Goal: Task Accomplishment & Management: Manage account settings

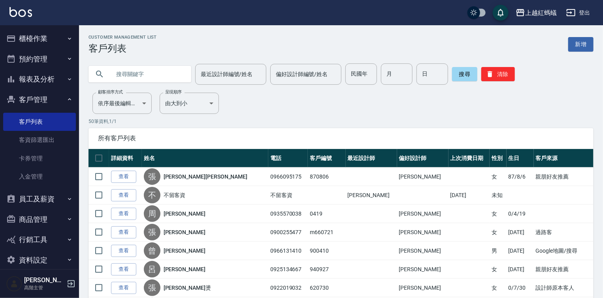
click at [24, 43] on button "櫃檯作業" at bounding box center [39, 38] width 73 height 21
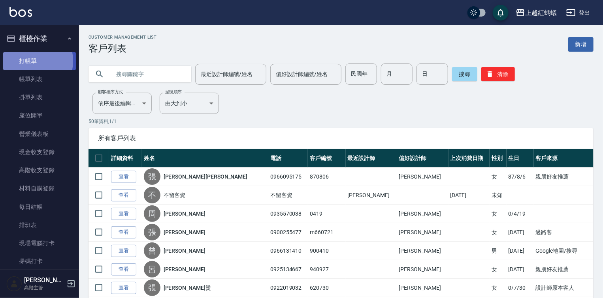
click at [26, 61] on link "打帳單" at bounding box center [39, 61] width 73 height 18
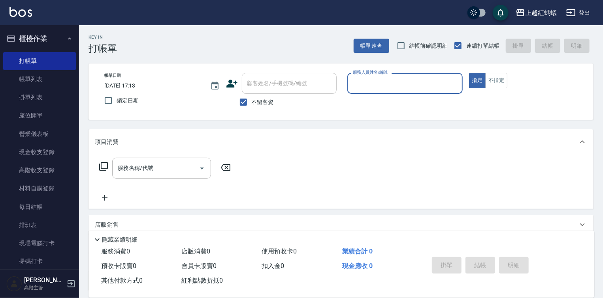
click at [366, 82] on input "服務人員姓名/編號" at bounding box center [405, 84] width 108 height 14
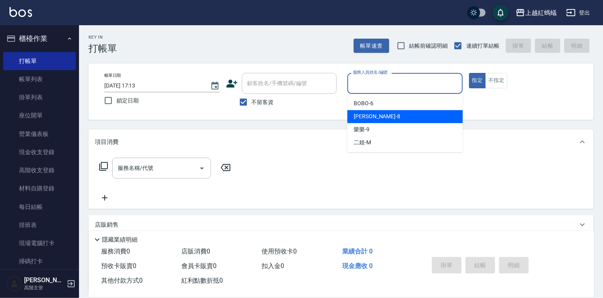
click at [377, 115] on div "張浩 -8" at bounding box center [404, 116] width 115 height 13
type input "張浩-8"
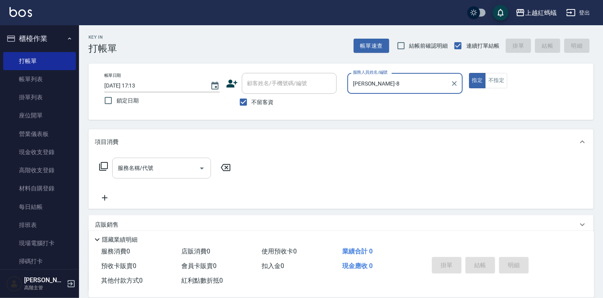
click at [186, 160] on div "服務名稱/代號" at bounding box center [161, 168] width 99 height 21
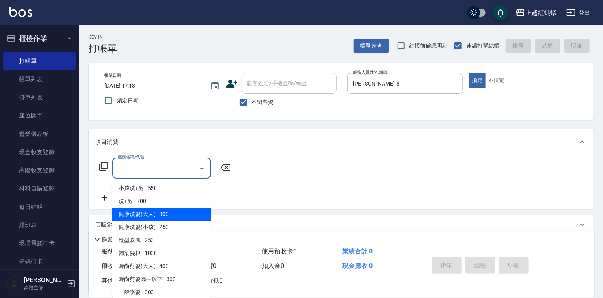
click at [164, 212] on span "健康洗髮(大人) - 300" at bounding box center [161, 214] width 99 height 13
type input "健康洗髮(大人)(201)"
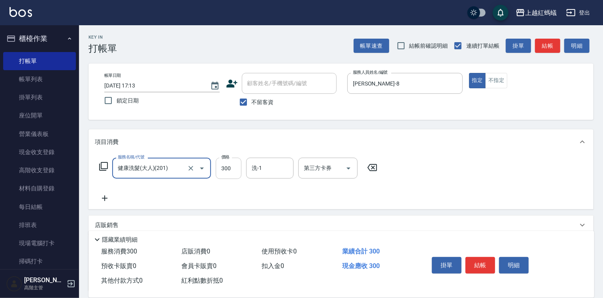
click at [231, 168] on input "300" at bounding box center [229, 168] width 26 height 21
type input "400"
click at [484, 263] on button "結帳" at bounding box center [480, 265] width 30 height 17
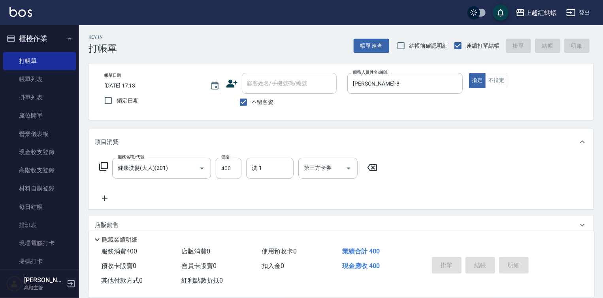
type input "2025/09/22 17:14"
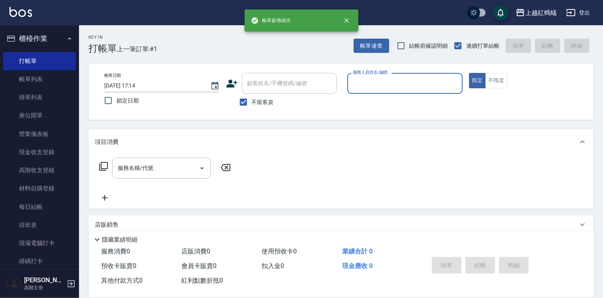
click at [382, 93] on div "服務人員姓名/編號" at bounding box center [404, 83] width 115 height 21
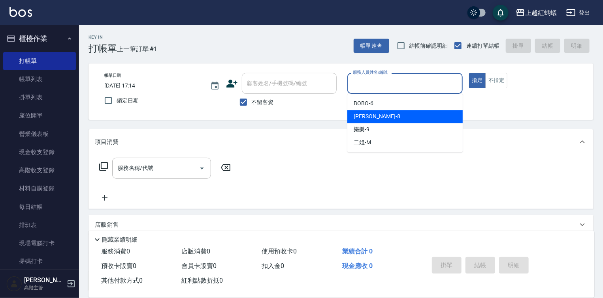
click at [380, 119] on div "張浩 -8" at bounding box center [404, 116] width 115 height 13
type input "張浩-8"
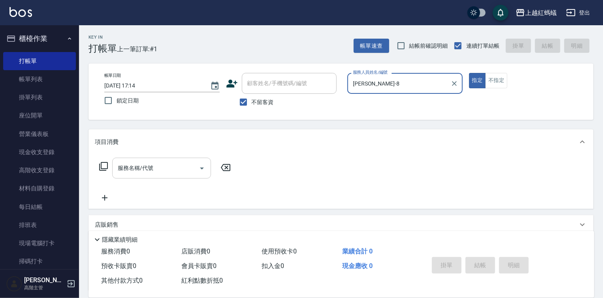
click at [151, 160] on div "服務名稱/代號" at bounding box center [161, 168] width 99 height 21
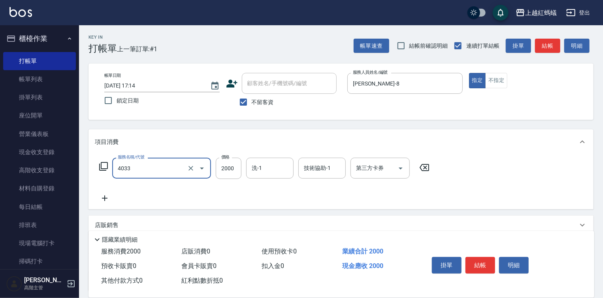
type input "創意挑染(長)(4033)"
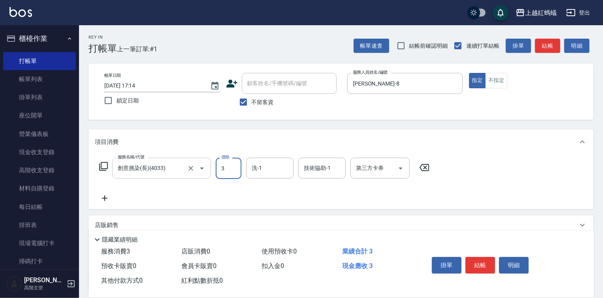
type input "3"
type input "0"
click at [426, 165] on icon at bounding box center [423, 167] width 9 height 7
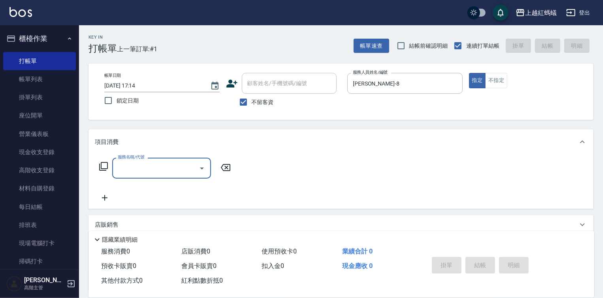
click at [169, 164] on input "服務名稱/代號" at bounding box center [156, 168] width 80 height 14
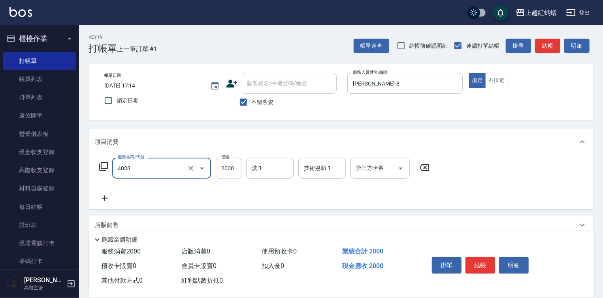
type input "創意挑染(長)(4033)"
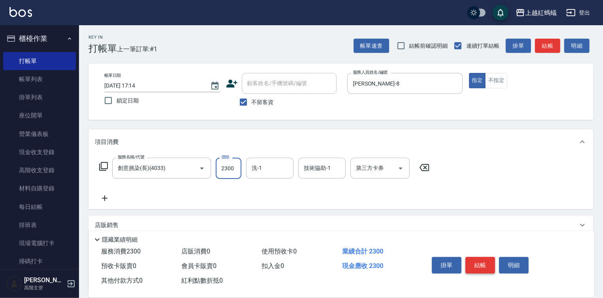
type input "2300"
drag, startPoint x: 484, startPoint y: 268, endPoint x: 485, endPoint y: 259, distance: 9.1
click at [484, 267] on button "結帳" at bounding box center [480, 265] width 30 height 17
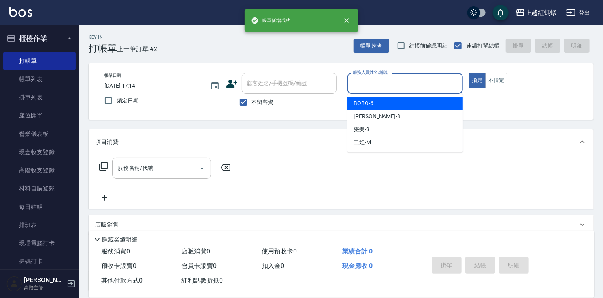
drag, startPoint x: 390, startPoint y: 77, endPoint x: 390, endPoint y: 98, distance: 21.3
click at [390, 77] on input "服務人員姓名/編號" at bounding box center [405, 84] width 108 height 14
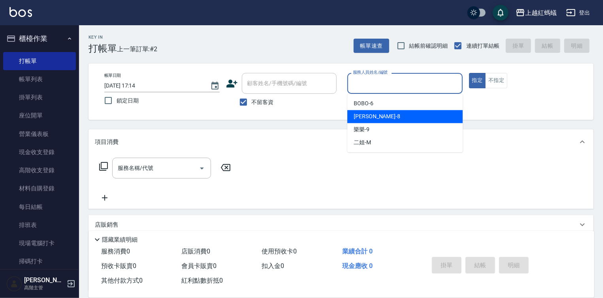
click at [385, 118] on div "張浩 -8" at bounding box center [404, 116] width 115 height 13
type input "張浩-8"
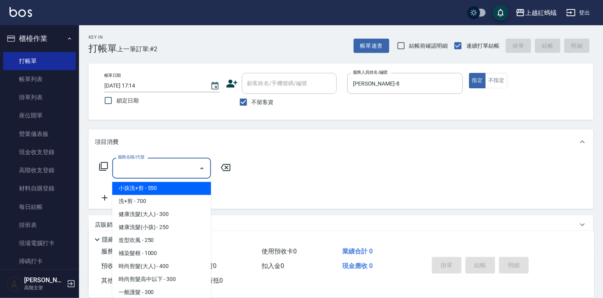
click at [175, 168] on input "服務名稱/代號" at bounding box center [156, 168] width 80 height 14
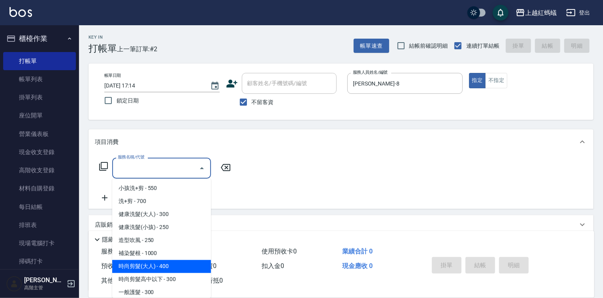
click at [196, 270] on span "時尚剪髮(大人) - 400" at bounding box center [161, 267] width 99 height 13
type input "時尚剪髮(大人)(301)"
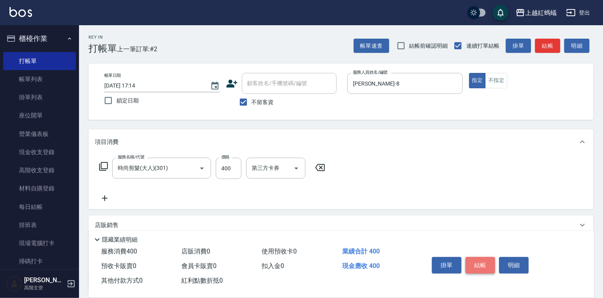
click at [481, 265] on button "結帳" at bounding box center [480, 265] width 30 height 17
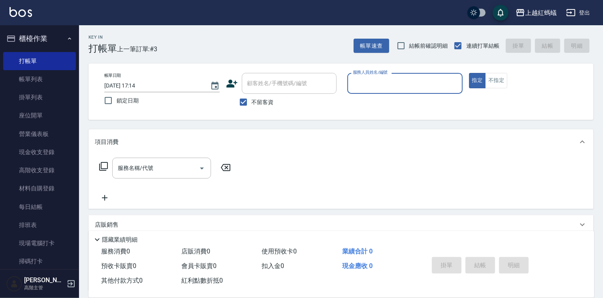
click at [395, 86] on input "服務人員姓名/編號" at bounding box center [405, 84] width 108 height 14
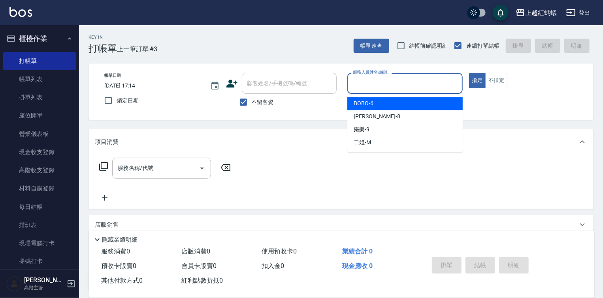
click at [384, 101] on div "BOBO -6" at bounding box center [404, 103] width 115 height 13
type input "BOBO-6"
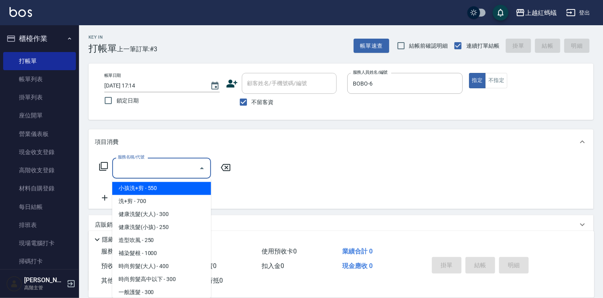
click at [150, 165] on input "服務名稱/代號" at bounding box center [156, 168] width 80 height 14
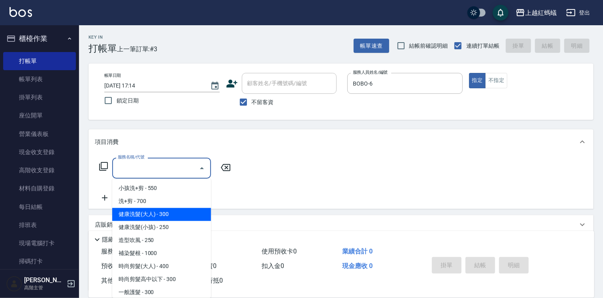
click at [156, 214] on span "健康洗髮(大人) - 300" at bounding box center [161, 214] width 99 height 13
type input "健康洗髮(大人)(201)"
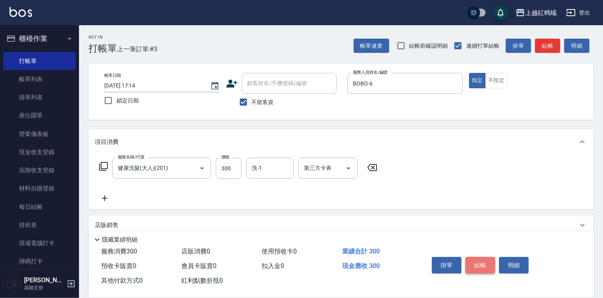
click at [483, 266] on button "結帳" at bounding box center [480, 265] width 30 height 17
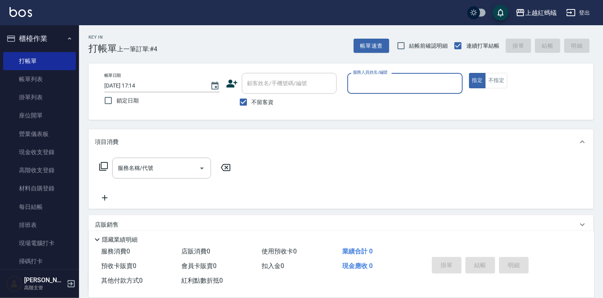
click at [381, 83] on input "服務人員姓名/編號" at bounding box center [405, 84] width 108 height 14
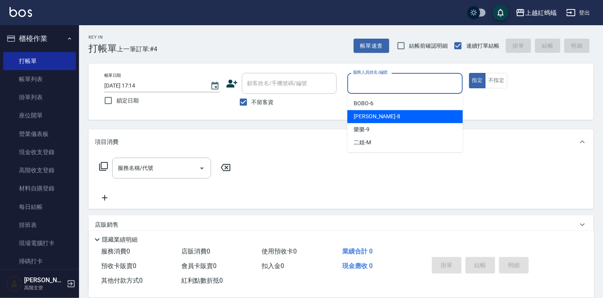
click at [382, 118] on div "張浩 -8" at bounding box center [404, 116] width 115 height 13
type input "張浩-8"
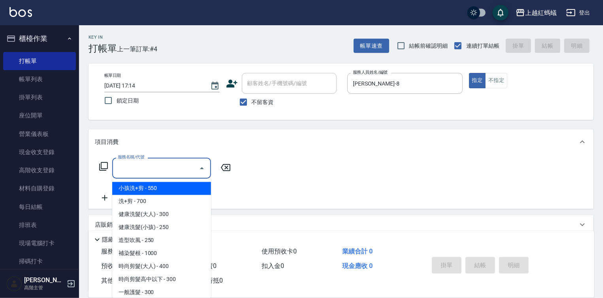
click at [167, 163] on input "服務名稱/代號" at bounding box center [156, 168] width 80 height 14
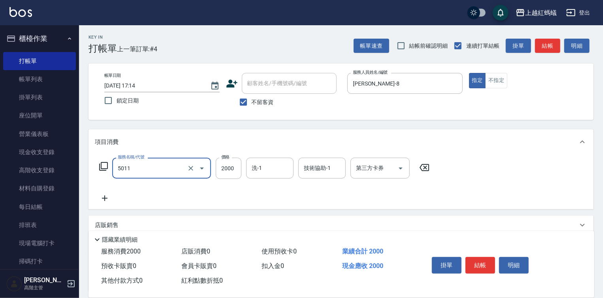
type input "桑多麗燙(短)(5011)"
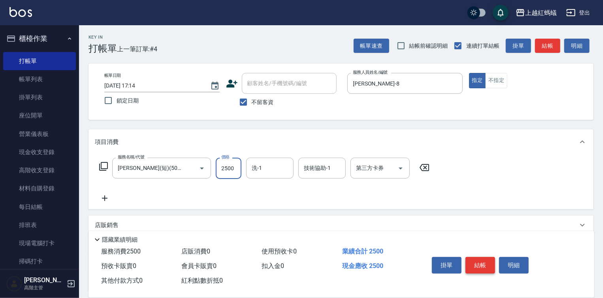
type input "2500"
click at [489, 266] on button "結帳" at bounding box center [480, 265] width 30 height 17
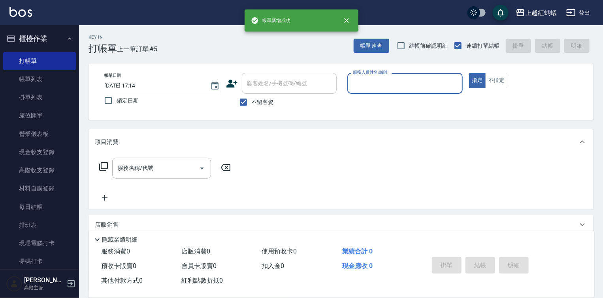
click at [368, 85] on input "服務人員姓名/編號" at bounding box center [405, 84] width 108 height 14
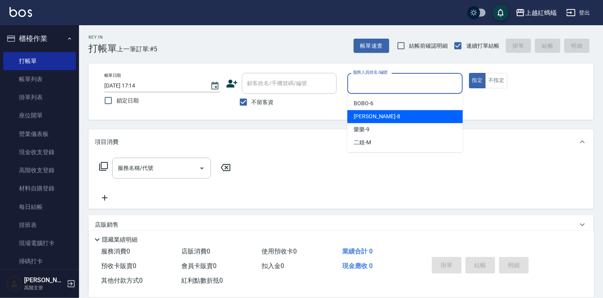
click at [380, 118] on div "張浩 -8" at bounding box center [404, 116] width 115 height 13
type input "張浩-8"
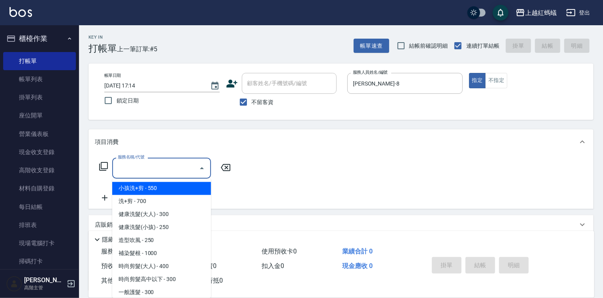
click at [168, 172] on input "服務名稱/代號" at bounding box center [156, 168] width 80 height 14
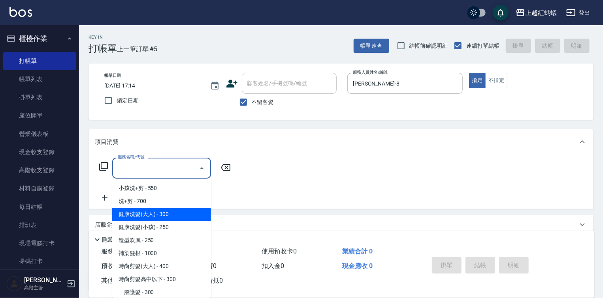
click at [176, 218] on span "健康洗髮(大人) - 300" at bounding box center [161, 214] width 99 height 13
type input "健康洗髮(大人)(201)"
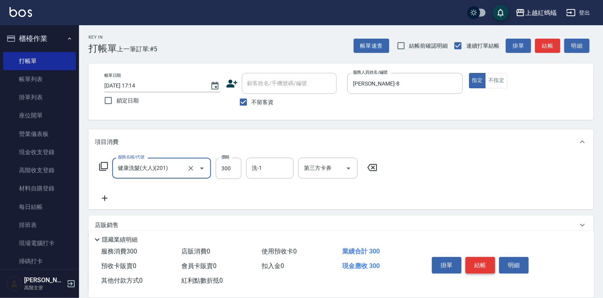
click at [481, 259] on button "結帳" at bounding box center [480, 265] width 30 height 17
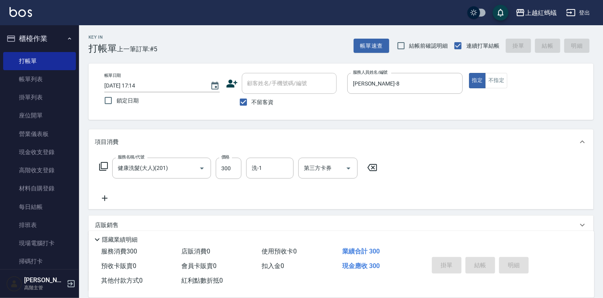
type input "2025/09/22 17:15"
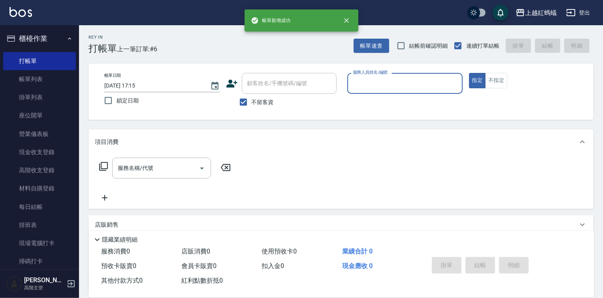
click at [376, 79] on input "服務人員姓名/編號" at bounding box center [405, 84] width 108 height 14
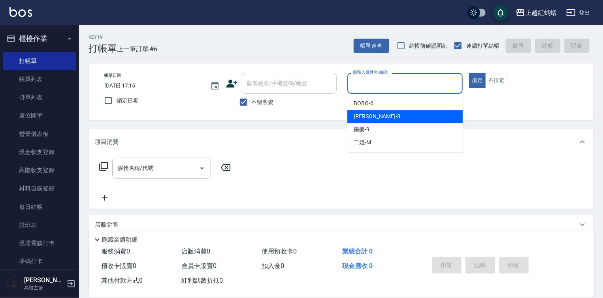
click at [384, 115] on div "張浩 -8" at bounding box center [404, 116] width 115 height 13
type input "張浩-8"
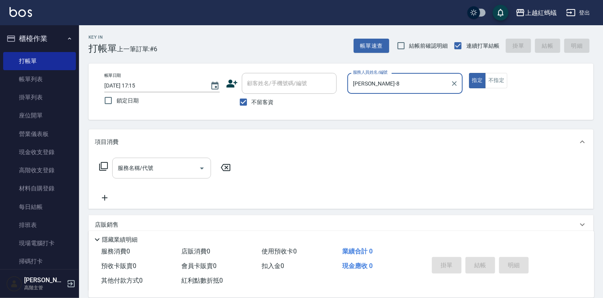
click at [161, 166] on input "服務名稱/代號" at bounding box center [156, 168] width 80 height 14
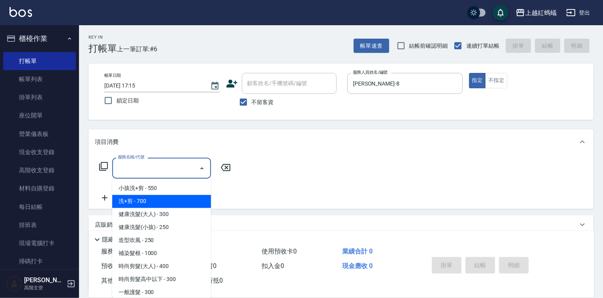
click at [122, 203] on span "洗+剪 - 700" at bounding box center [161, 201] width 99 height 13
type input "洗+剪(200)"
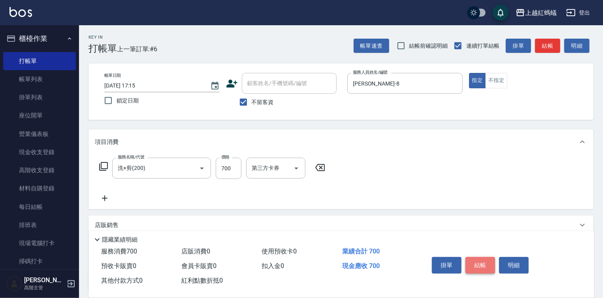
click at [469, 263] on button "結帳" at bounding box center [480, 265] width 30 height 17
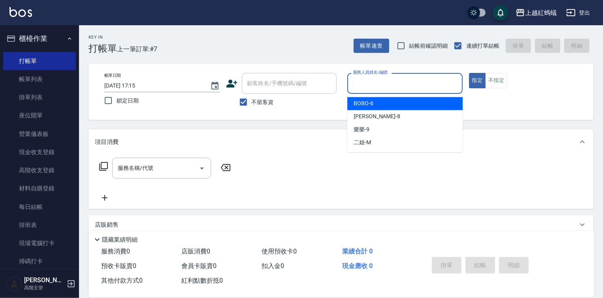
click at [389, 86] on input "服務人員姓名/編號" at bounding box center [405, 84] width 108 height 14
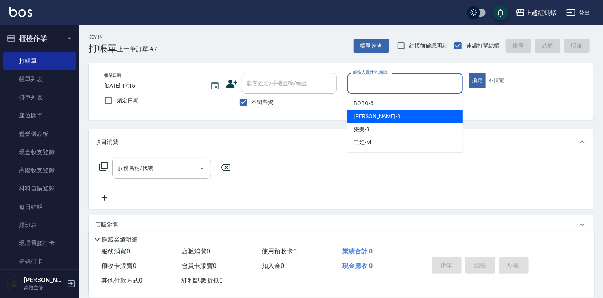
click at [389, 115] on div "張浩 -8" at bounding box center [404, 116] width 115 height 13
type input "張浩-8"
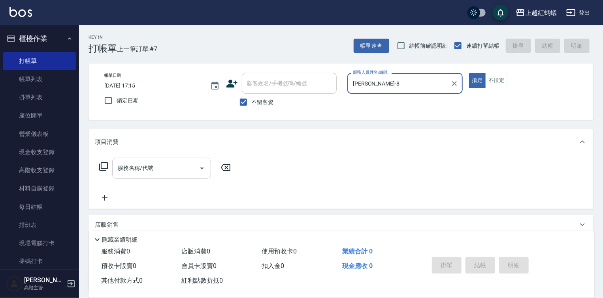
click at [146, 173] on input "服務名稱/代號" at bounding box center [156, 168] width 80 height 14
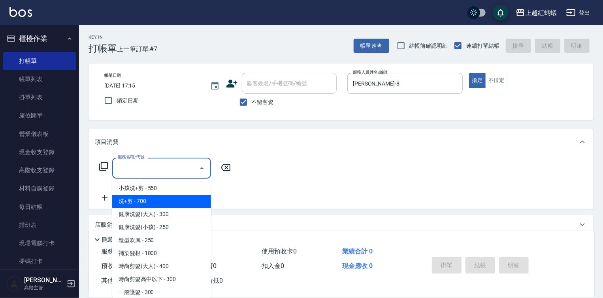
click at [139, 202] on span "洗+剪 - 700" at bounding box center [161, 201] width 99 height 13
type input "洗+剪(200)"
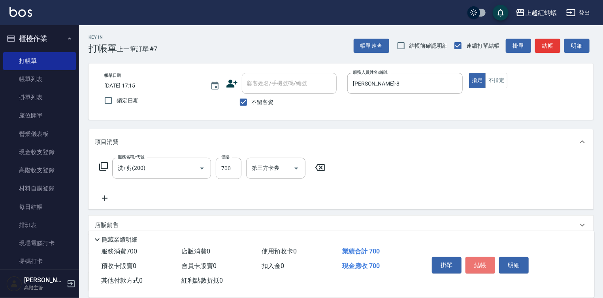
click at [479, 261] on button "結帳" at bounding box center [480, 265] width 30 height 17
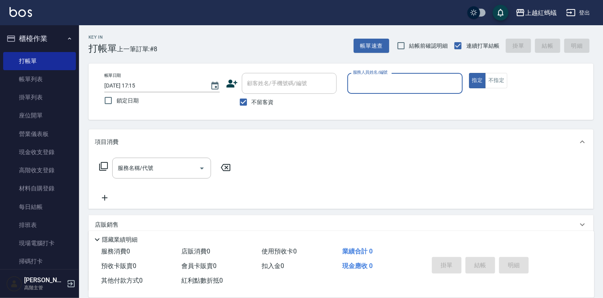
click at [404, 90] on div "服務人員姓名/編號" at bounding box center [404, 83] width 115 height 21
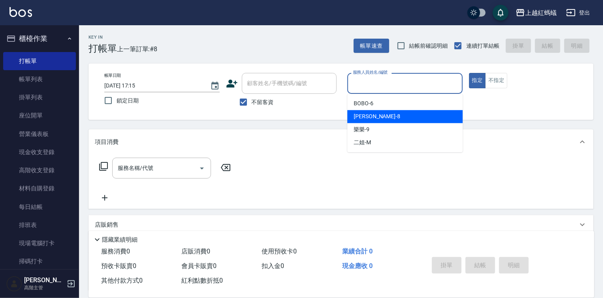
click at [389, 112] on div "張浩 -8" at bounding box center [404, 116] width 115 height 13
type input "張浩-8"
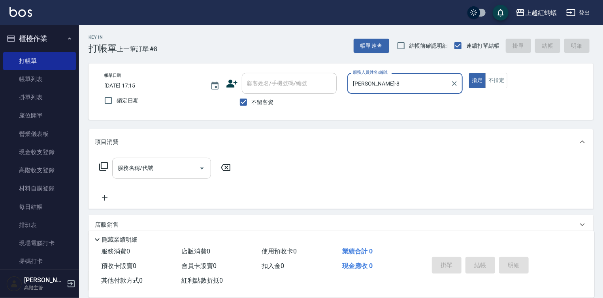
click at [160, 159] on div "服務名稱/代號" at bounding box center [161, 168] width 99 height 21
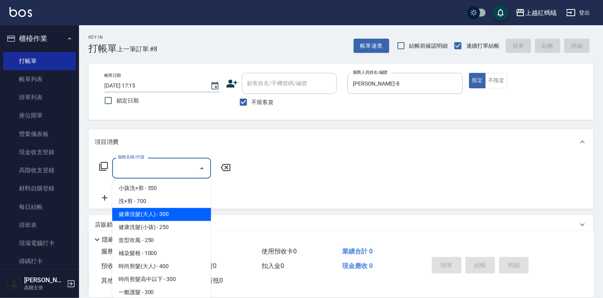
click at [183, 214] on span "健康洗髮(大人) - 300" at bounding box center [161, 214] width 99 height 13
type input "健康洗髮(大人)(201)"
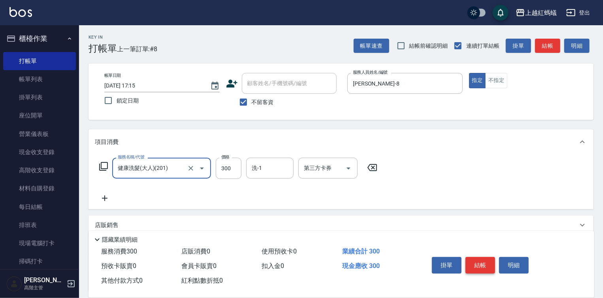
click at [479, 264] on button "結帳" at bounding box center [480, 265] width 30 height 17
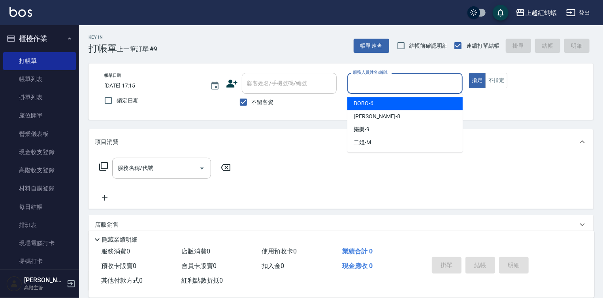
click at [375, 85] on input "服務人員姓名/編號" at bounding box center [405, 84] width 108 height 14
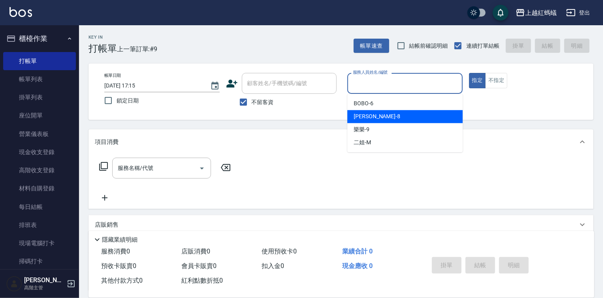
click at [368, 120] on span "張浩 -8" at bounding box center [376, 117] width 47 height 8
type input "張浩-8"
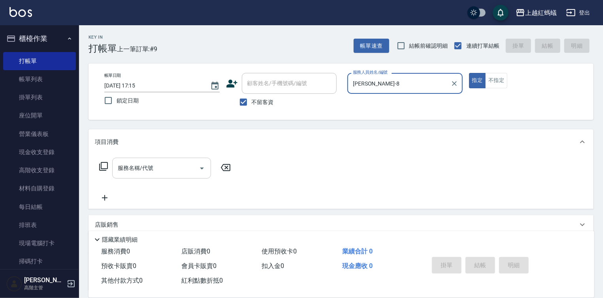
click at [168, 166] on input "服務名稱/代號" at bounding box center [156, 168] width 80 height 14
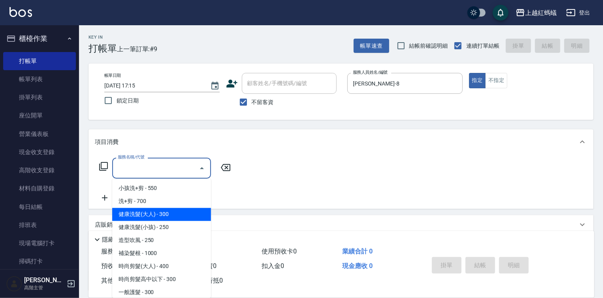
click at [171, 216] on span "健康洗髮(大人) - 300" at bounding box center [161, 214] width 99 height 13
type input "健康洗髮(大人)(201)"
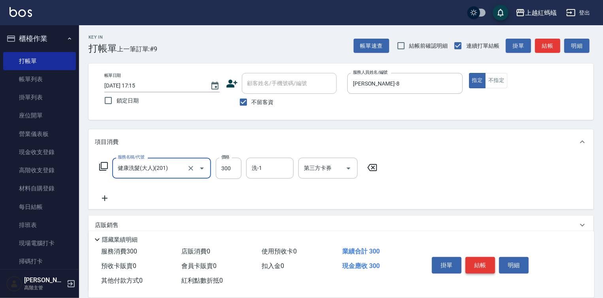
click at [482, 268] on button "結帳" at bounding box center [480, 265] width 30 height 17
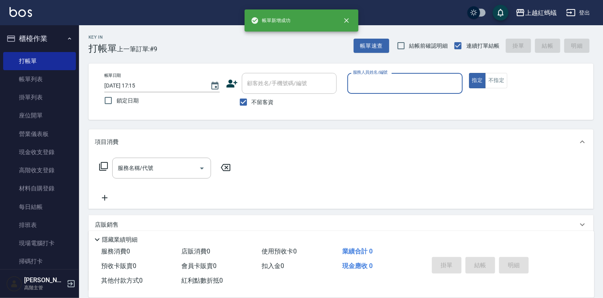
click at [411, 82] on input "服務人員姓名/編號" at bounding box center [405, 84] width 108 height 14
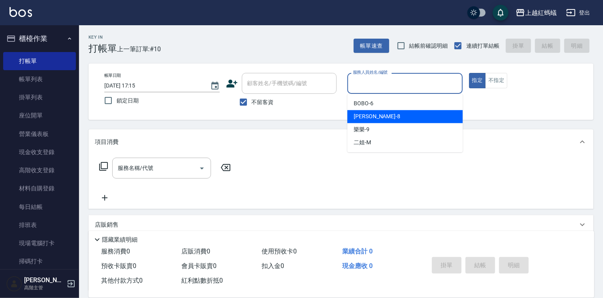
click at [366, 116] on span "張浩 -8" at bounding box center [376, 117] width 47 height 8
type input "張浩-8"
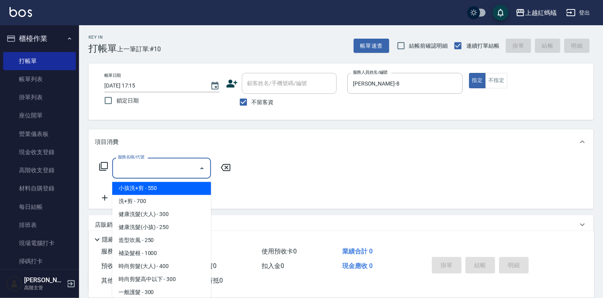
click at [177, 163] on input "服務名稱/代號" at bounding box center [156, 168] width 80 height 14
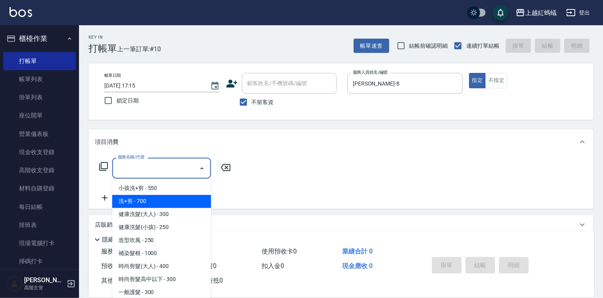
click at [143, 199] on span "洗+剪 - 700" at bounding box center [161, 201] width 99 height 13
type input "洗+剪(200)"
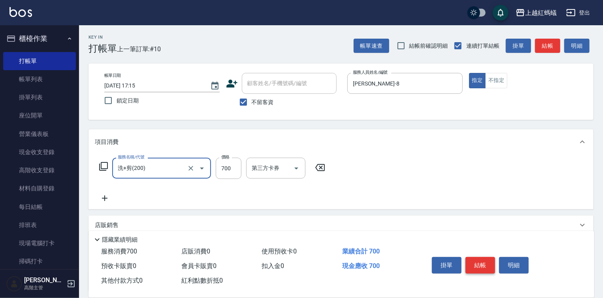
click at [479, 263] on button "結帳" at bounding box center [480, 265] width 30 height 17
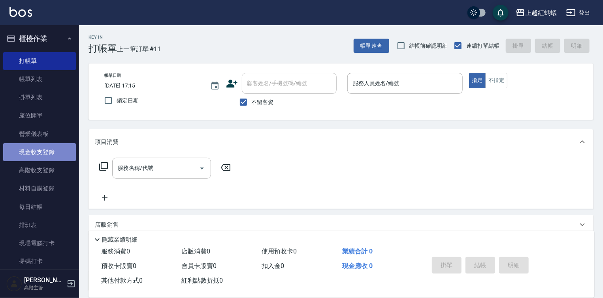
click at [41, 148] on link "現金收支登錄" at bounding box center [39, 152] width 73 height 18
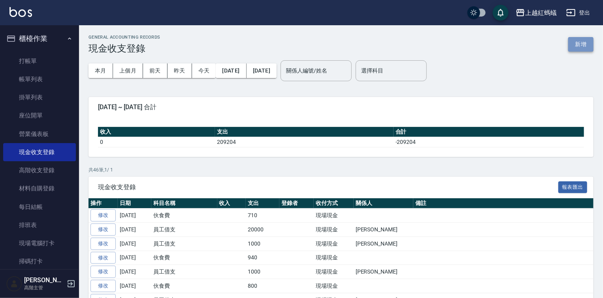
click at [588, 43] on button "新增" at bounding box center [580, 44] width 25 height 15
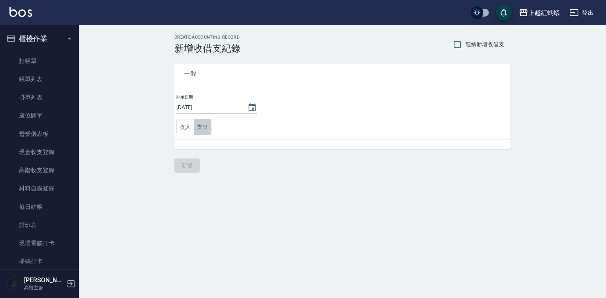
click at [202, 127] on button "支出" at bounding box center [203, 127] width 18 height 16
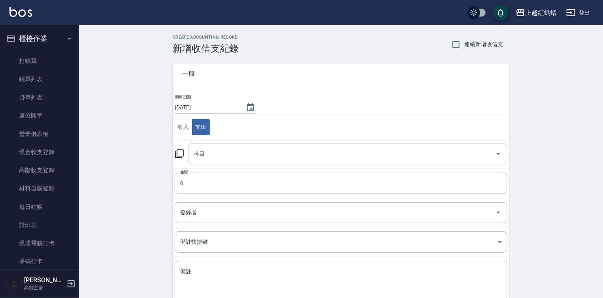
click at [208, 158] on input "科目" at bounding box center [341, 154] width 300 height 14
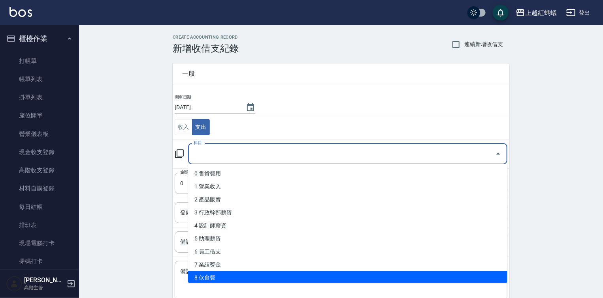
click at [222, 273] on li "8 伙食費" at bounding box center [347, 278] width 319 height 13
type input "8 伙食費"
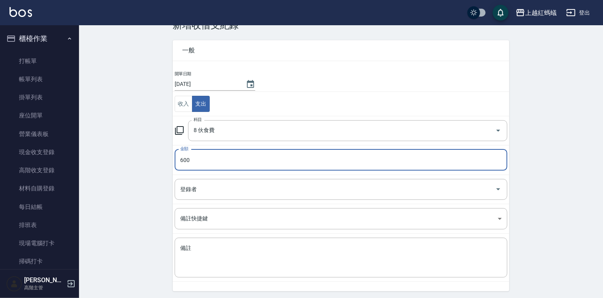
scroll to position [49, 0]
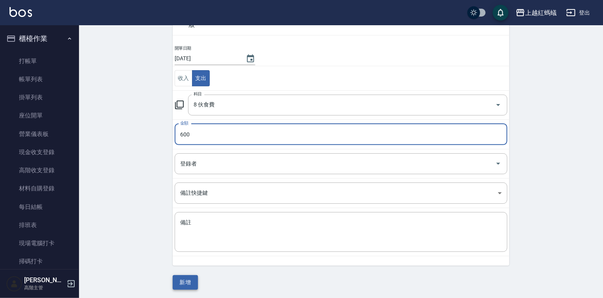
type input "600"
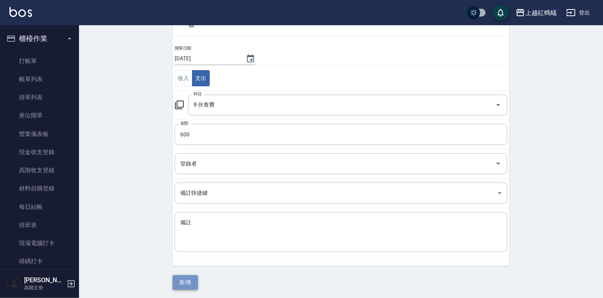
click at [184, 287] on button "新增" at bounding box center [185, 283] width 25 height 15
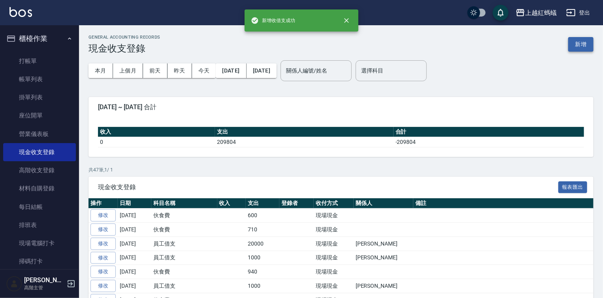
click at [570, 43] on button "新增" at bounding box center [580, 44] width 25 height 15
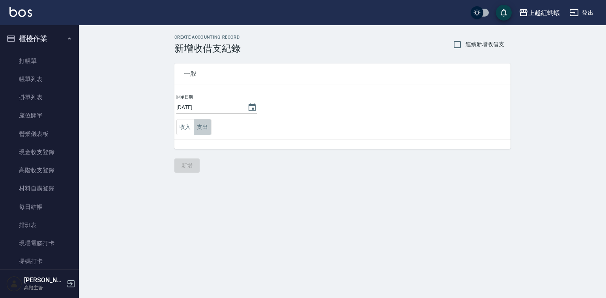
click at [208, 122] on button "支出" at bounding box center [203, 127] width 18 height 16
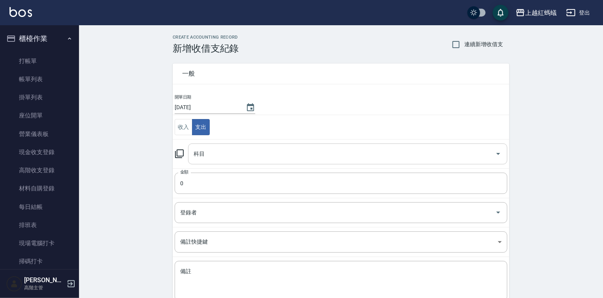
click at [215, 150] on input "科目" at bounding box center [341, 154] width 300 height 14
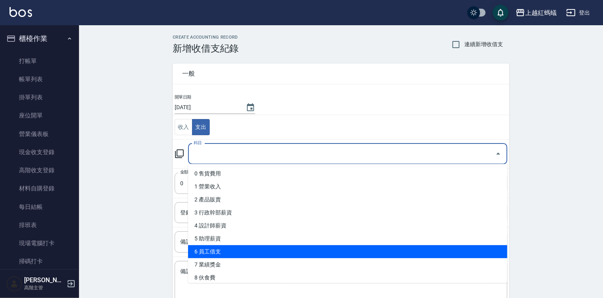
click at [232, 249] on li "6 員工借支" at bounding box center [347, 252] width 319 height 13
type input "6 員工借支"
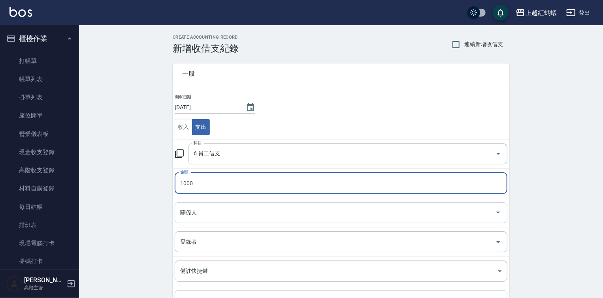
type input "1000"
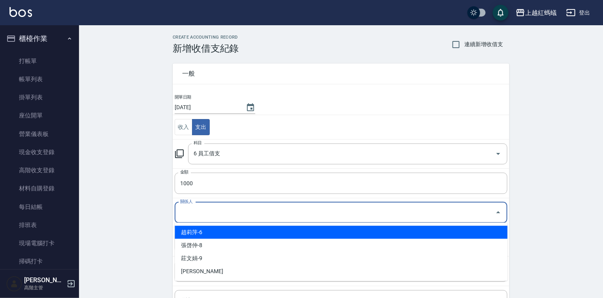
click at [225, 208] on input "關係人" at bounding box center [335, 213] width 314 height 14
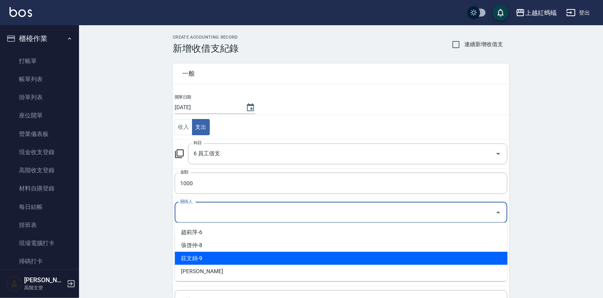
click at [200, 258] on li "莊文娟-9" at bounding box center [341, 258] width 332 height 13
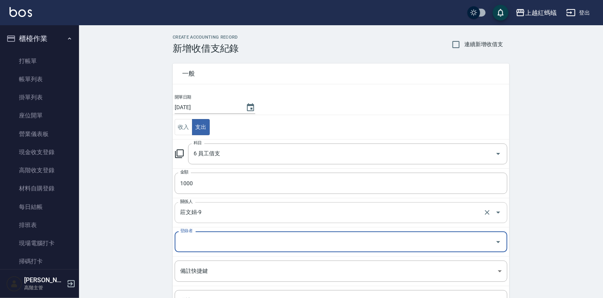
click at [211, 208] on input "莊文娟-9" at bounding box center [329, 213] width 303 height 14
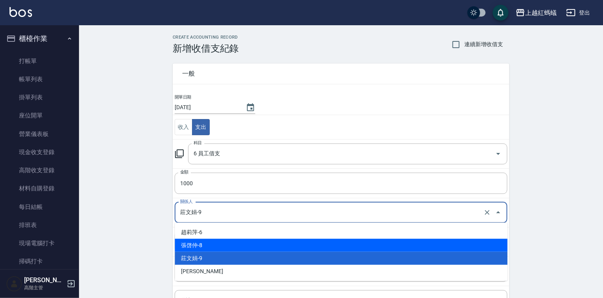
click at [201, 244] on li "張啓仲-8" at bounding box center [341, 245] width 332 height 13
type input "張啓仲-8"
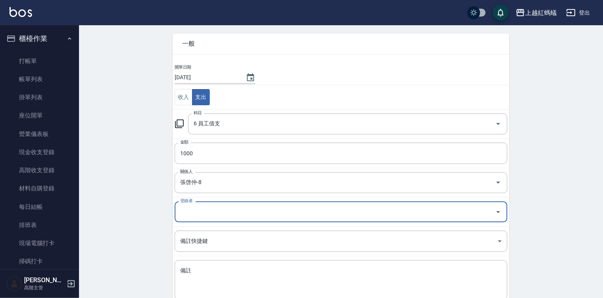
scroll to position [78, 0]
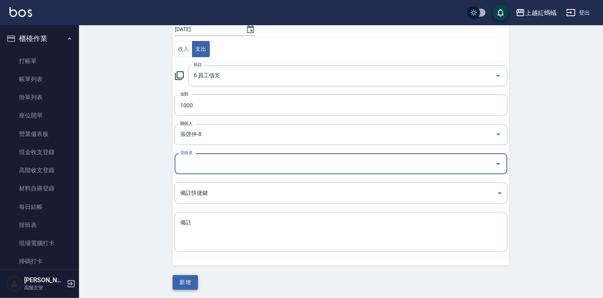
click at [191, 278] on button "新增" at bounding box center [185, 283] width 25 height 15
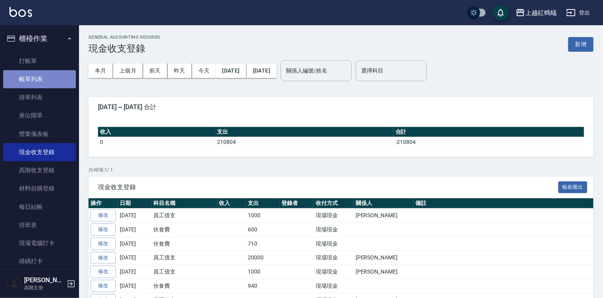
click at [51, 84] on link "帳單列表" at bounding box center [39, 79] width 73 height 18
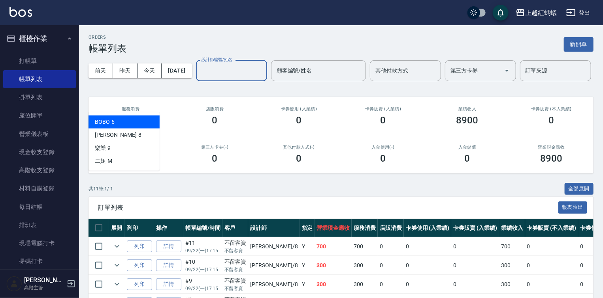
click at [199, 78] on input "設計師編號/姓名" at bounding box center [231, 71] width 64 height 14
click at [126, 125] on div "BOBO -6" at bounding box center [123, 122] width 71 height 13
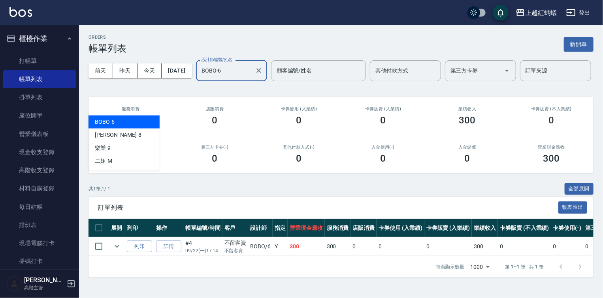
click at [199, 78] on input "BOBO-6" at bounding box center [225, 71] width 52 height 14
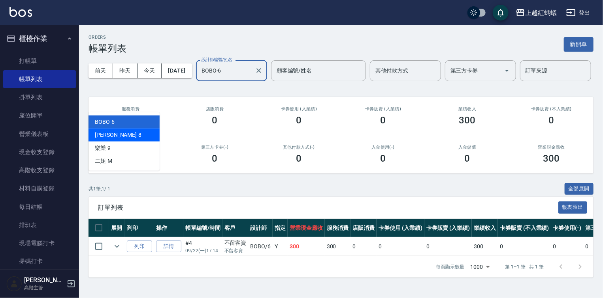
click at [119, 133] on div "張浩 -8" at bounding box center [123, 135] width 71 height 13
type input "張浩-8"
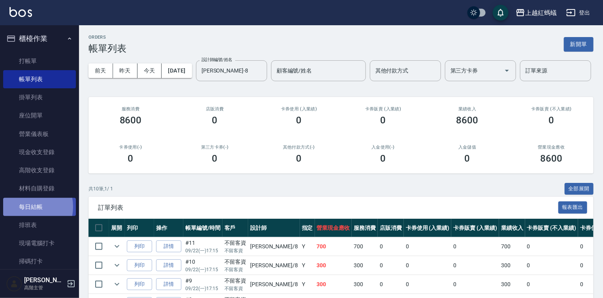
click at [26, 207] on link "每日結帳" at bounding box center [39, 207] width 73 height 18
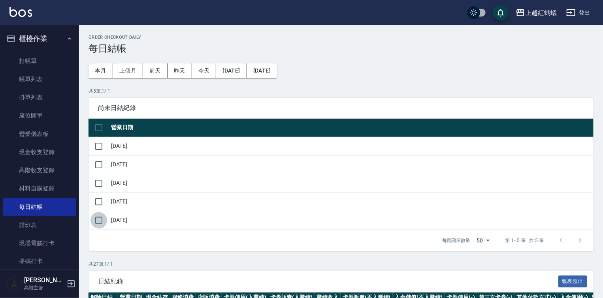
click at [99, 222] on input "checkbox" at bounding box center [98, 220] width 17 height 17
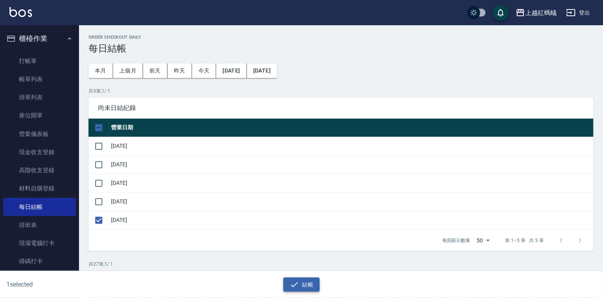
click at [292, 284] on icon "button" at bounding box center [293, 284] width 9 height 9
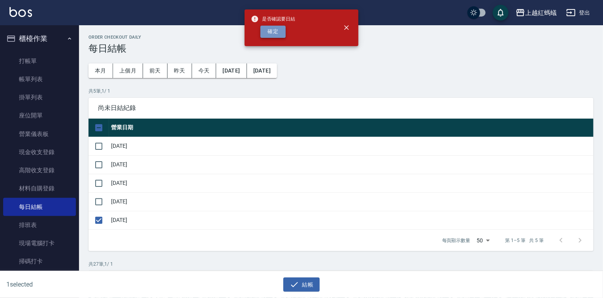
click at [264, 35] on button "確定" at bounding box center [272, 32] width 25 height 12
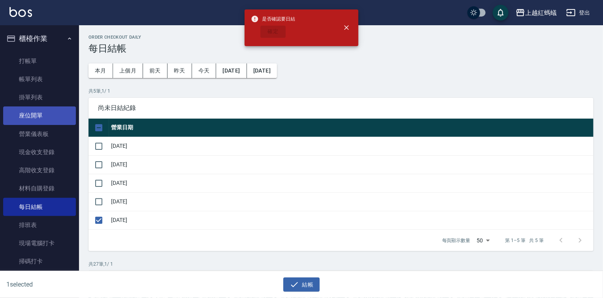
checkbox input "false"
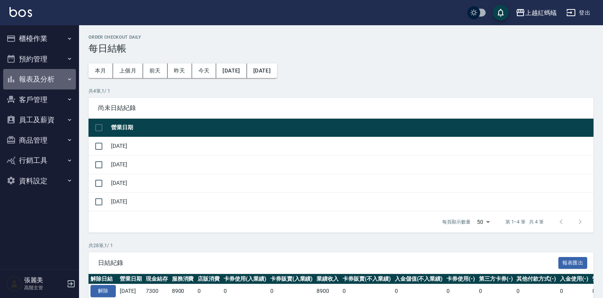
click at [38, 81] on button "報表及分析" at bounding box center [39, 79] width 73 height 21
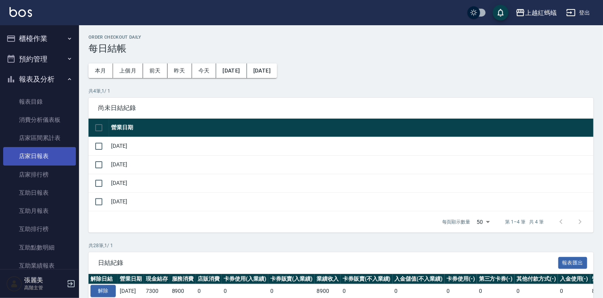
click at [43, 160] on link "店家日報表" at bounding box center [39, 156] width 73 height 18
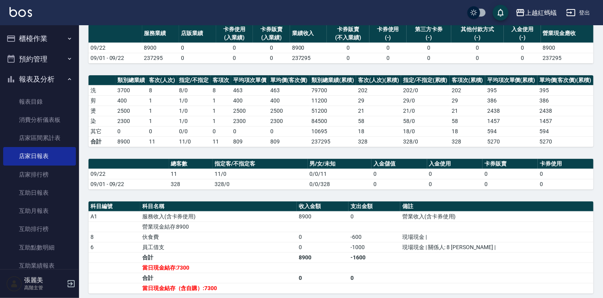
scroll to position [126, 0]
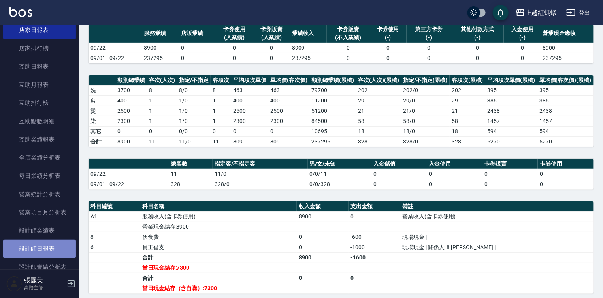
click at [58, 252] on link "設計師日報表" at bounding box center [39, 249] width 73 height 18
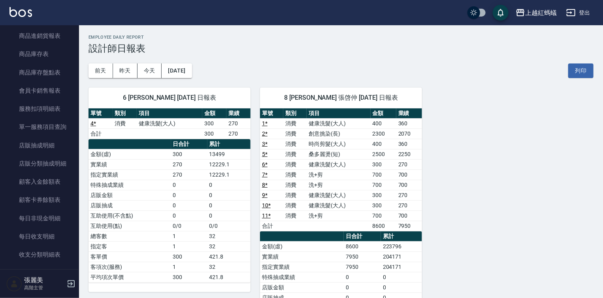
scroll to position [600, 0]
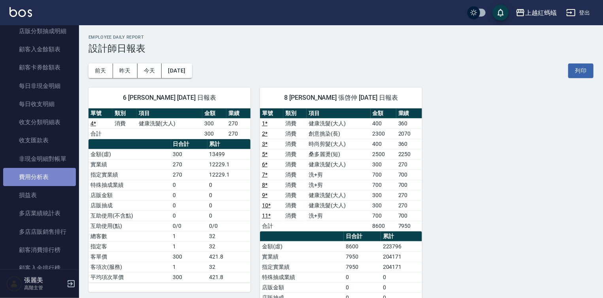
drag, startPoint x: 55, startPoint y: 174, endPoint x: 61, endPoint y: 170, distance: 6.6
click at [56, 173] on link "費用分析表" at bounding box center [39, 177] width 73 height 18
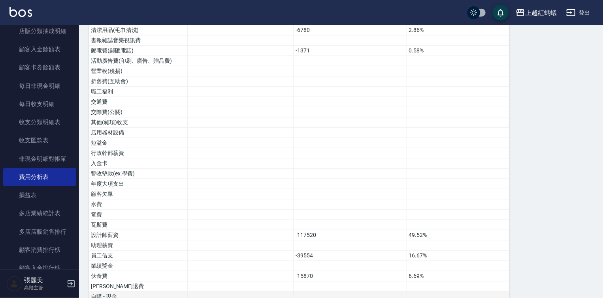
scroll to position [383, 0]
